Goal: Find specific page/section: Find specific page/section

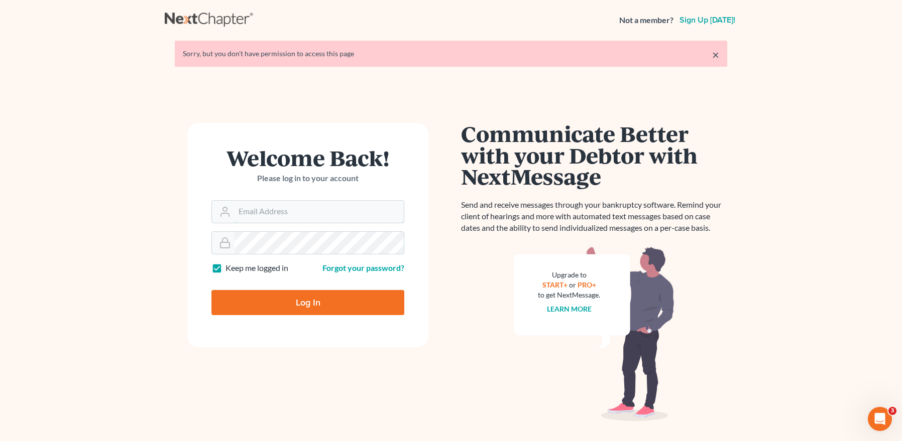
type input "mpaulberkenlaw@gmail.com"
click at [306, 300] on input "Log In" at bounding box center [307, 302] width 193 height 25
type input "Thinking..."
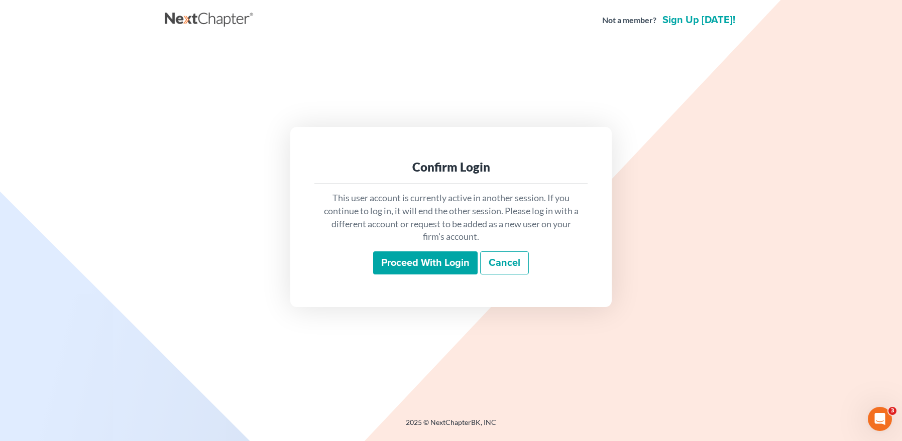
click at [409, 263] on input "Proceed with login" at bounding box center [425, 263] width 104 height 23
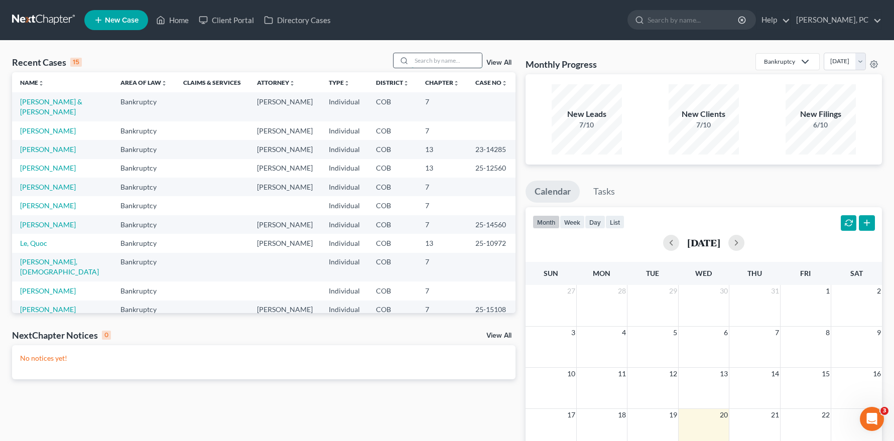
click at [433, 63] on input "search" at bounding box center [447, 60] width 70 height 15
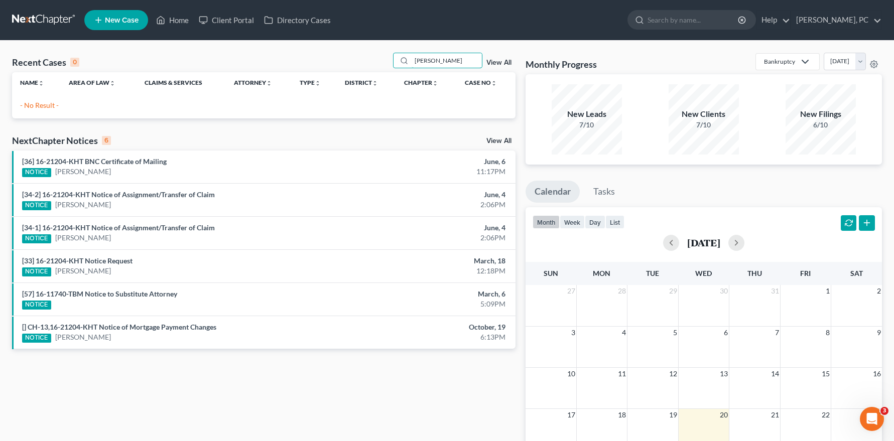
type input "aiden gannon"
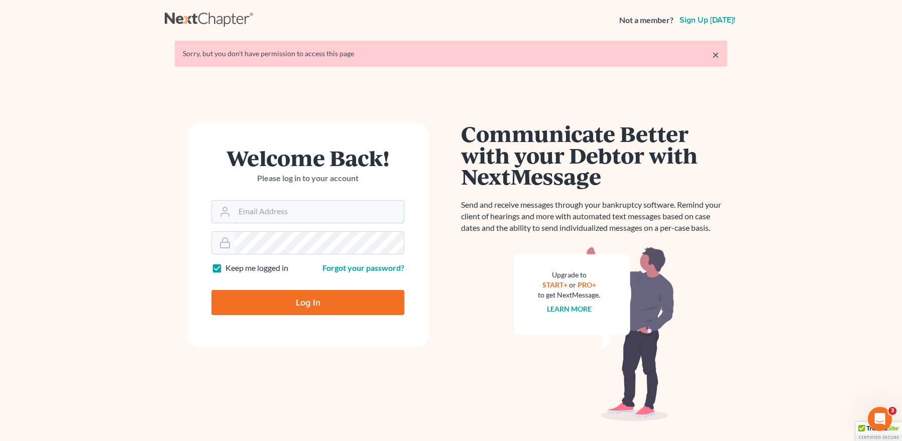
type input "mpaulberkenlaw@gmail.com"
click at [308, 301] on input "Log In" at bounding box center [307, 302] width 193 height 25
type input "Thinking..."
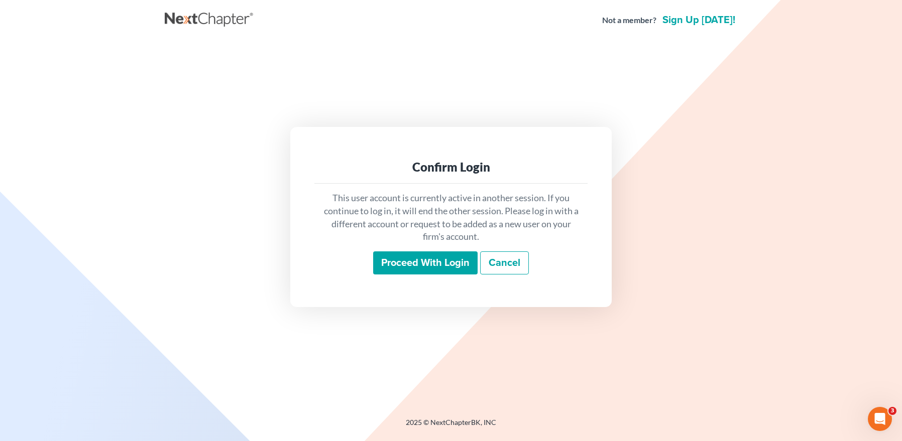
click at [400, 268] on input "Proceed with login" at bounding box center [425, 263] width 104 height 23
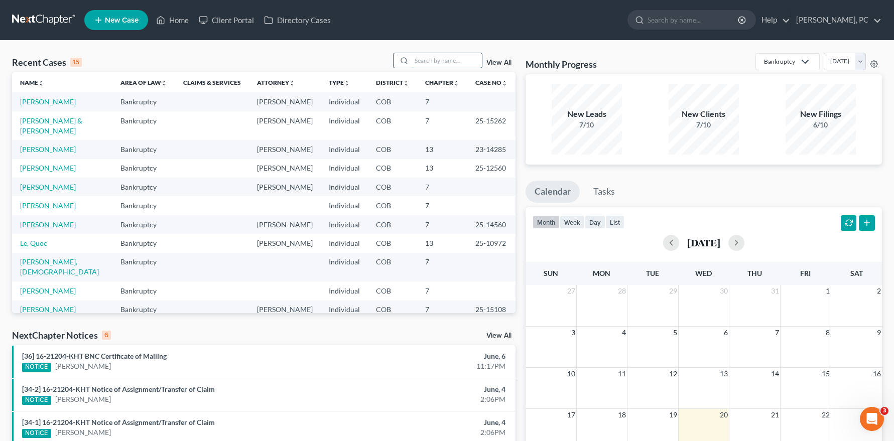
click at [440, 65] on input "search" at bounding box center [447, 60] width 70 height 15
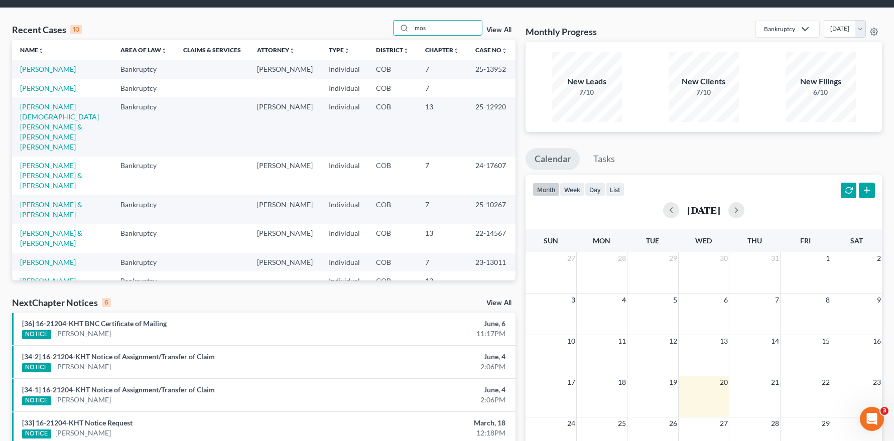
scroll to position [50, 0]
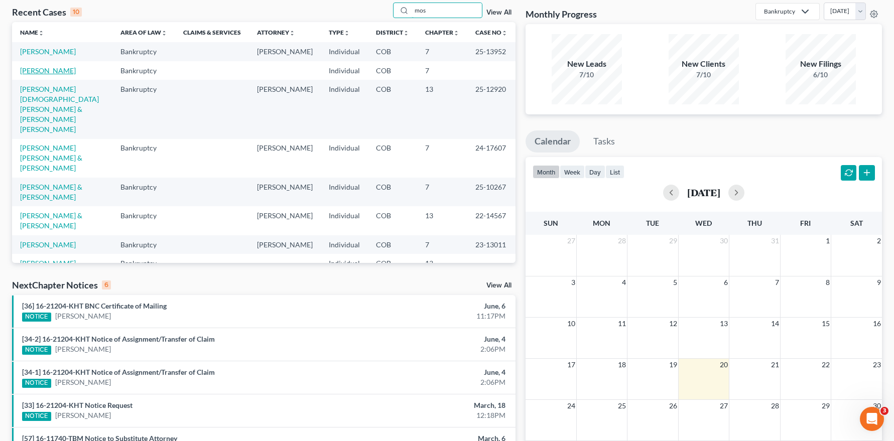
type input "mos"
click at [60, 68] on link "[PERSON_NAME]" at bounding box center [48, 70] width 56 height 9
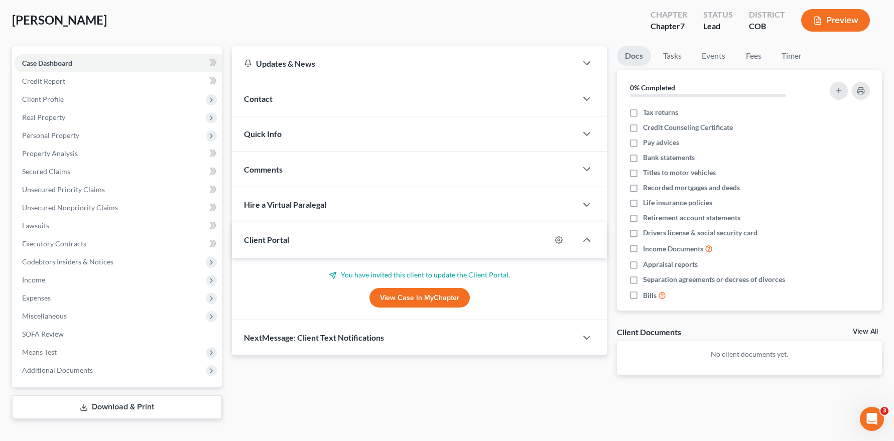
click at [398, 301] on link "View Case in MyChapter" at bounding box center [419, 298] width 100 height 20
click at [404, 289] on link "View Case in MyChapter" at bounding box center [419, 298] width 100 height 20
